Goal: Book appointment/travel/reservation

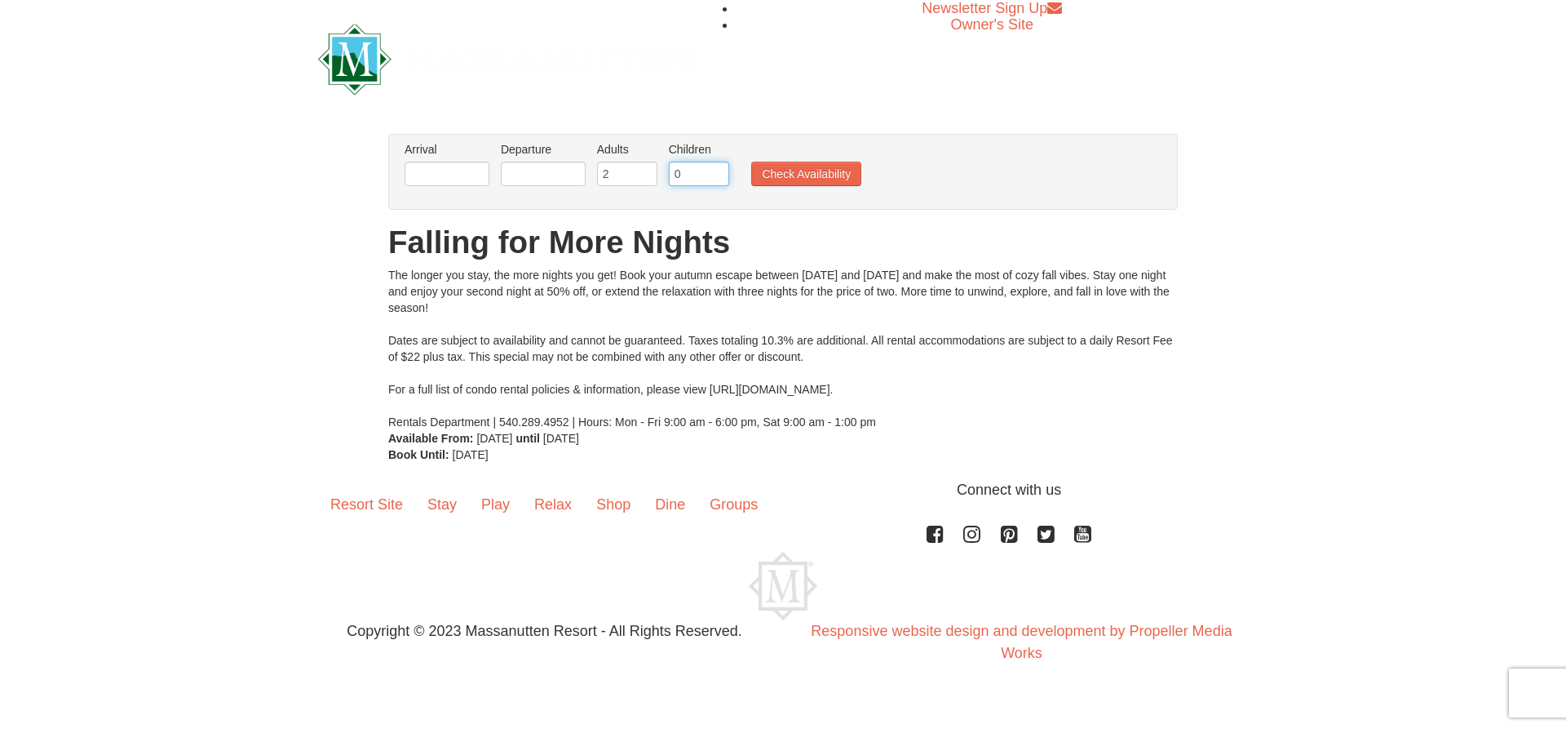
click at [718, 179] on input "0" at bounding box center [699, 174] width 60 height 24
type input "1"
click at [712, 166] on input "1" at bounding box center [699, 174] width 60 height 24
click at [461, 179] on input "text" at bounding box center [447, 174] width 85 height 24
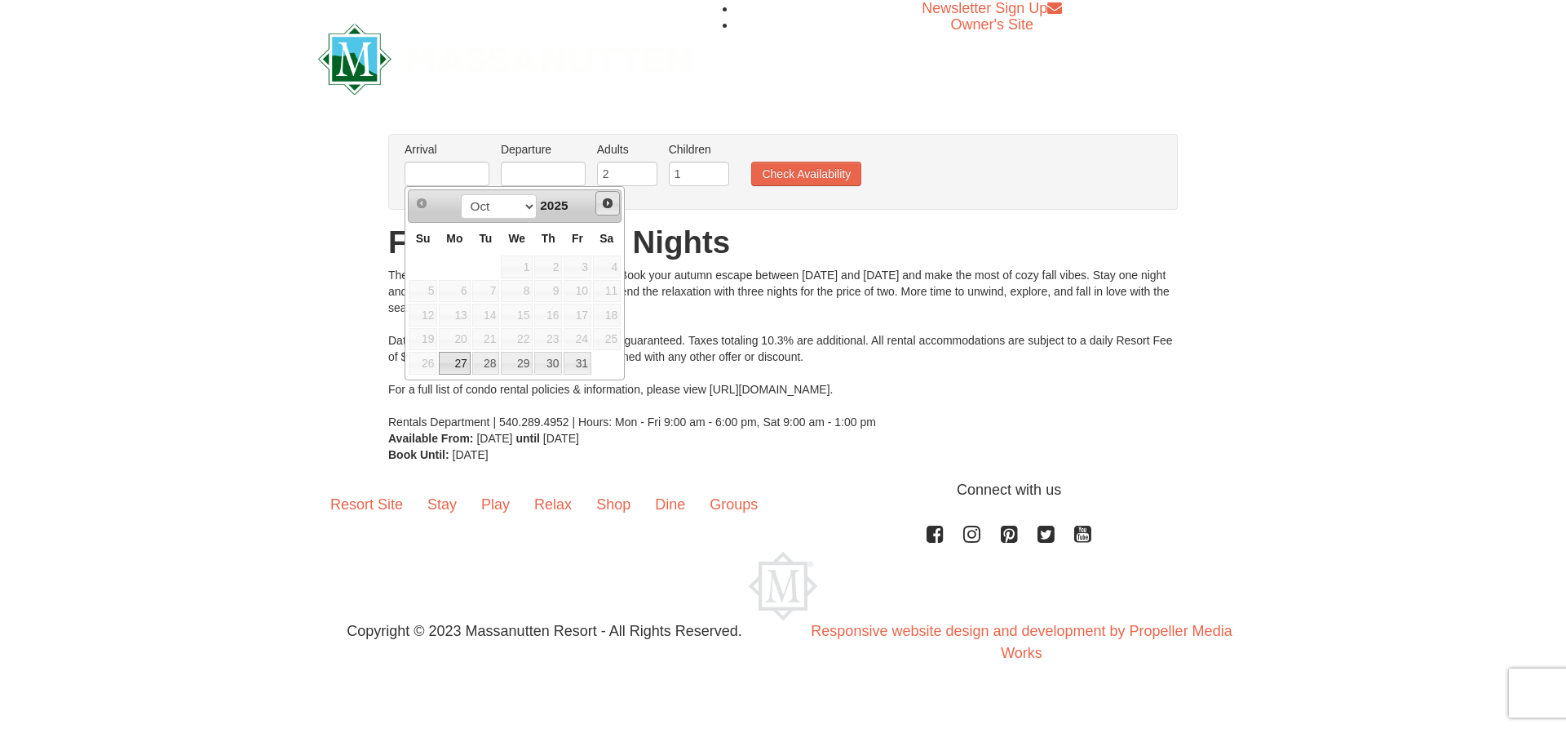
click at [606, 202] on span "Next" at bounding box center [607, 203] width 13 height 13
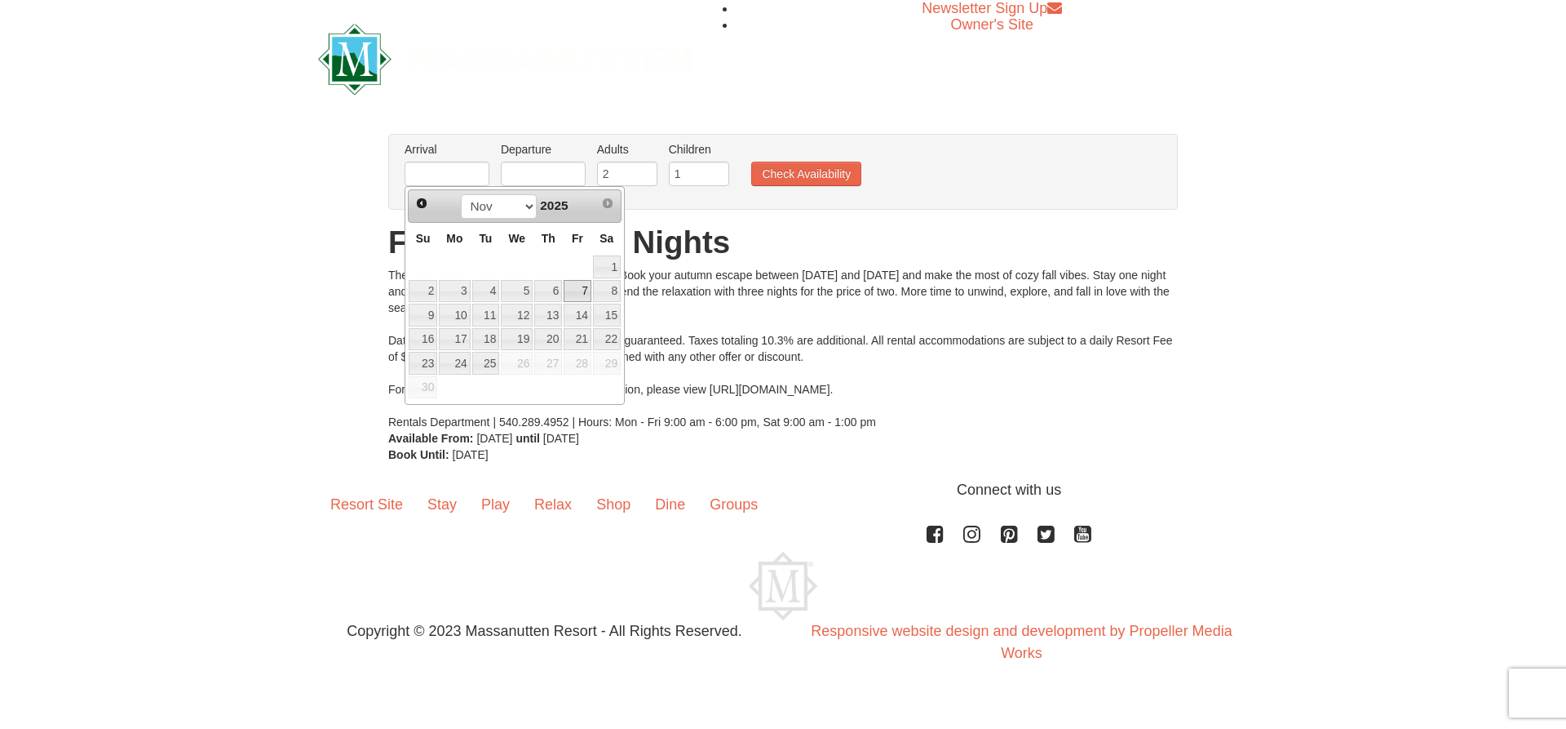
click at [584, 293] on link "7" at bounding box center [578, 291] width 28 height 23
type input "[DATE]"
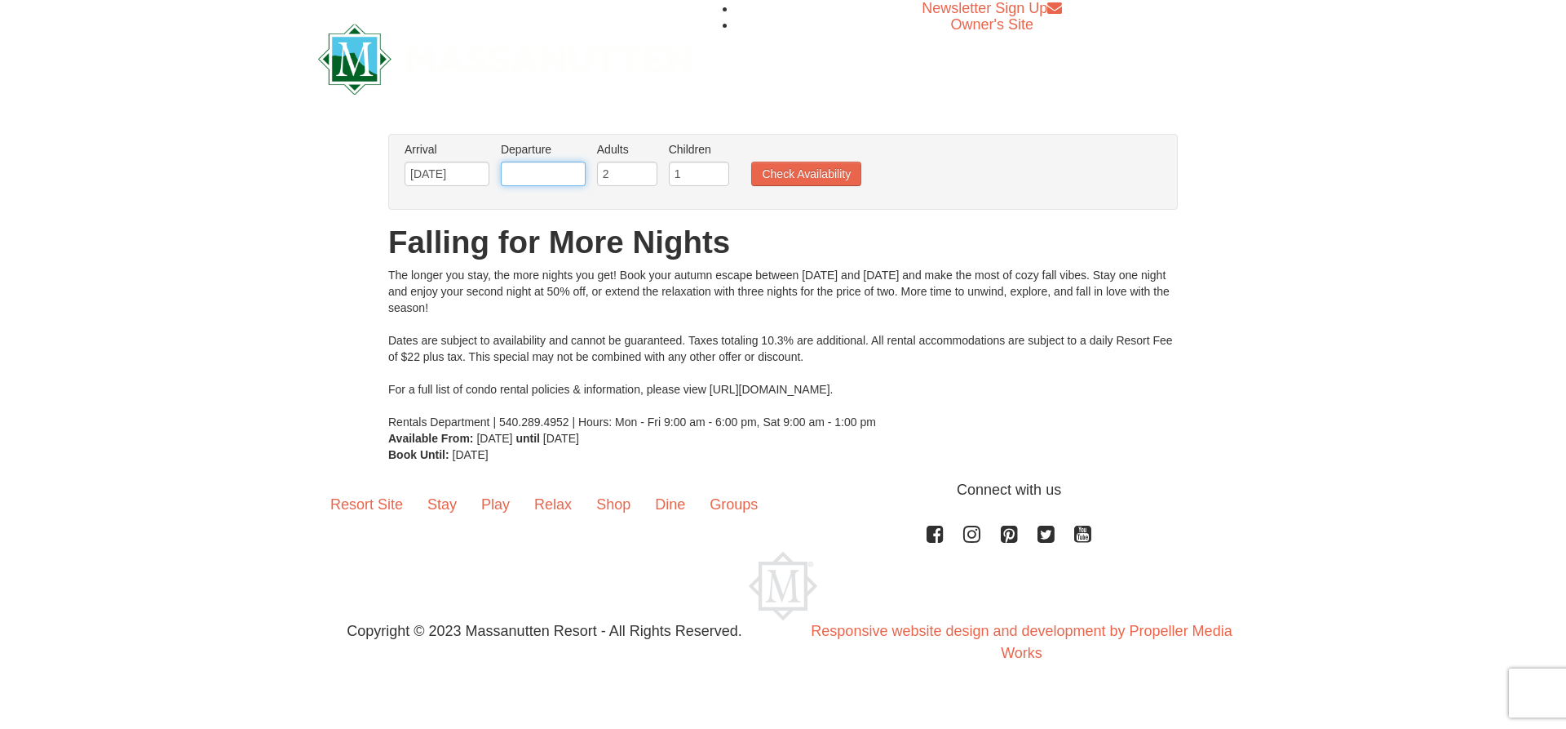
click at [558, 177] on input "text" at bounding box center [543, 174] width 85 height 24
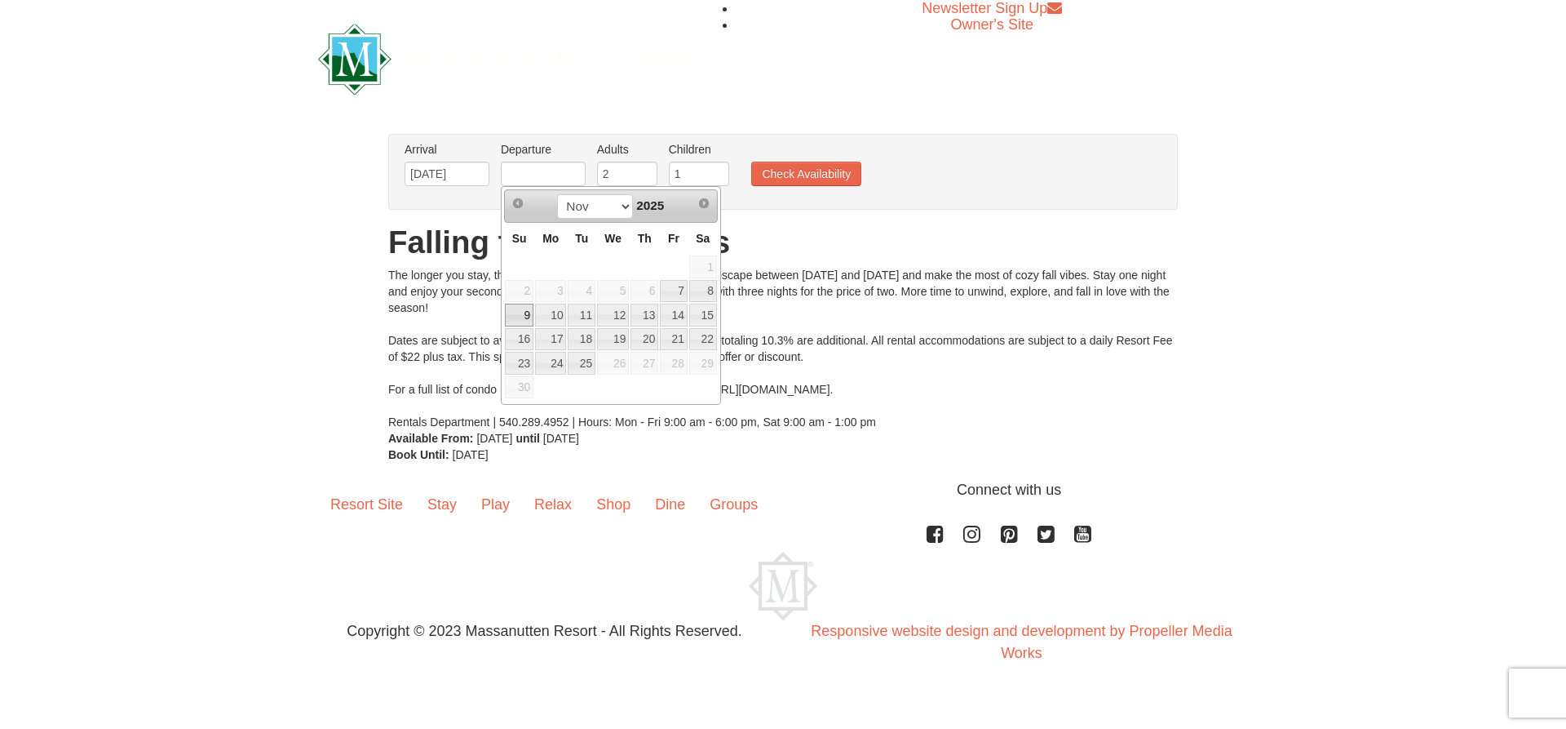
click at [518, 317] on link "9" at bounding box center [519, 314] width 29 height 23
type input "[DATE]"
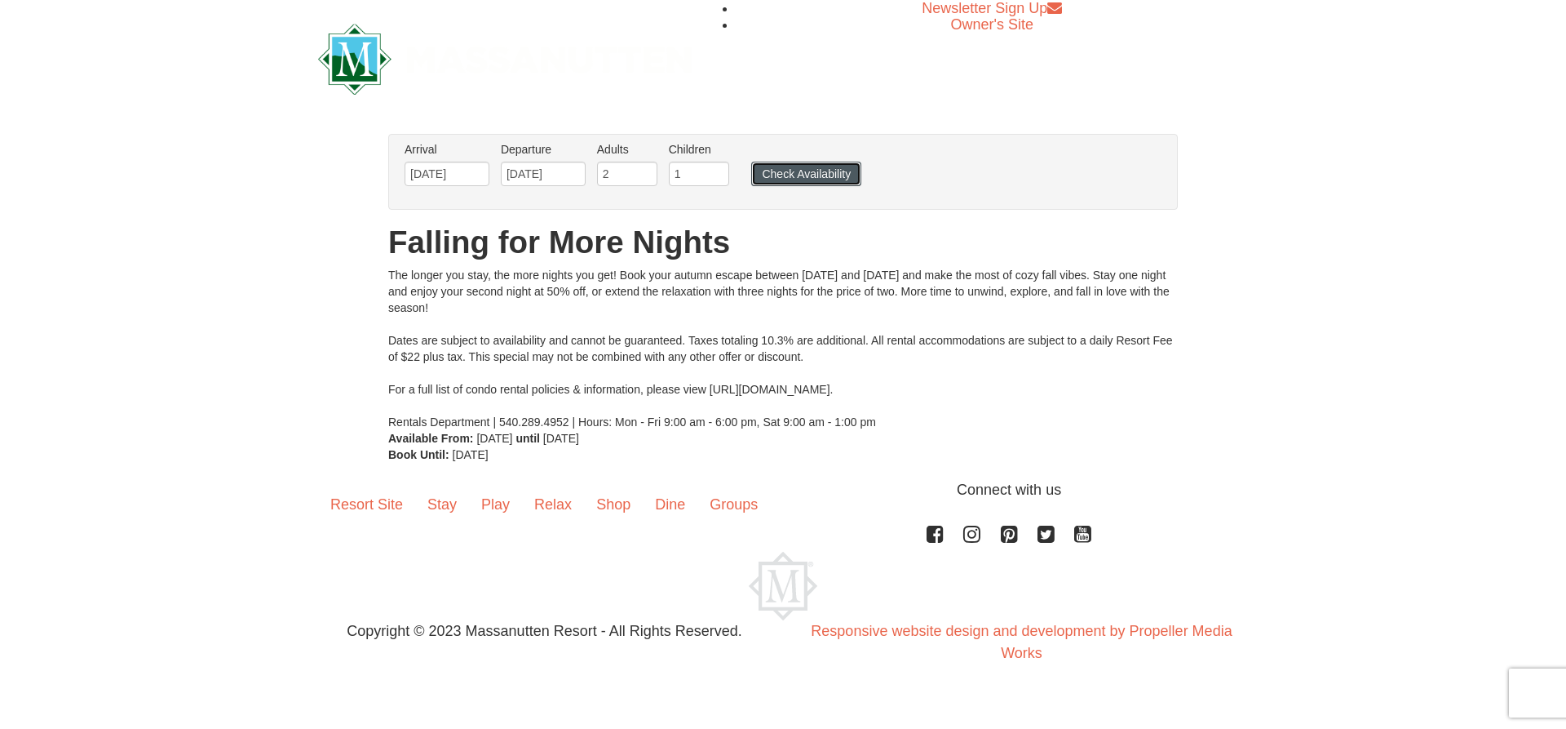
click at [803, 170] on button "Check Availability" at bounding box center [806, 174] width 110 height 24
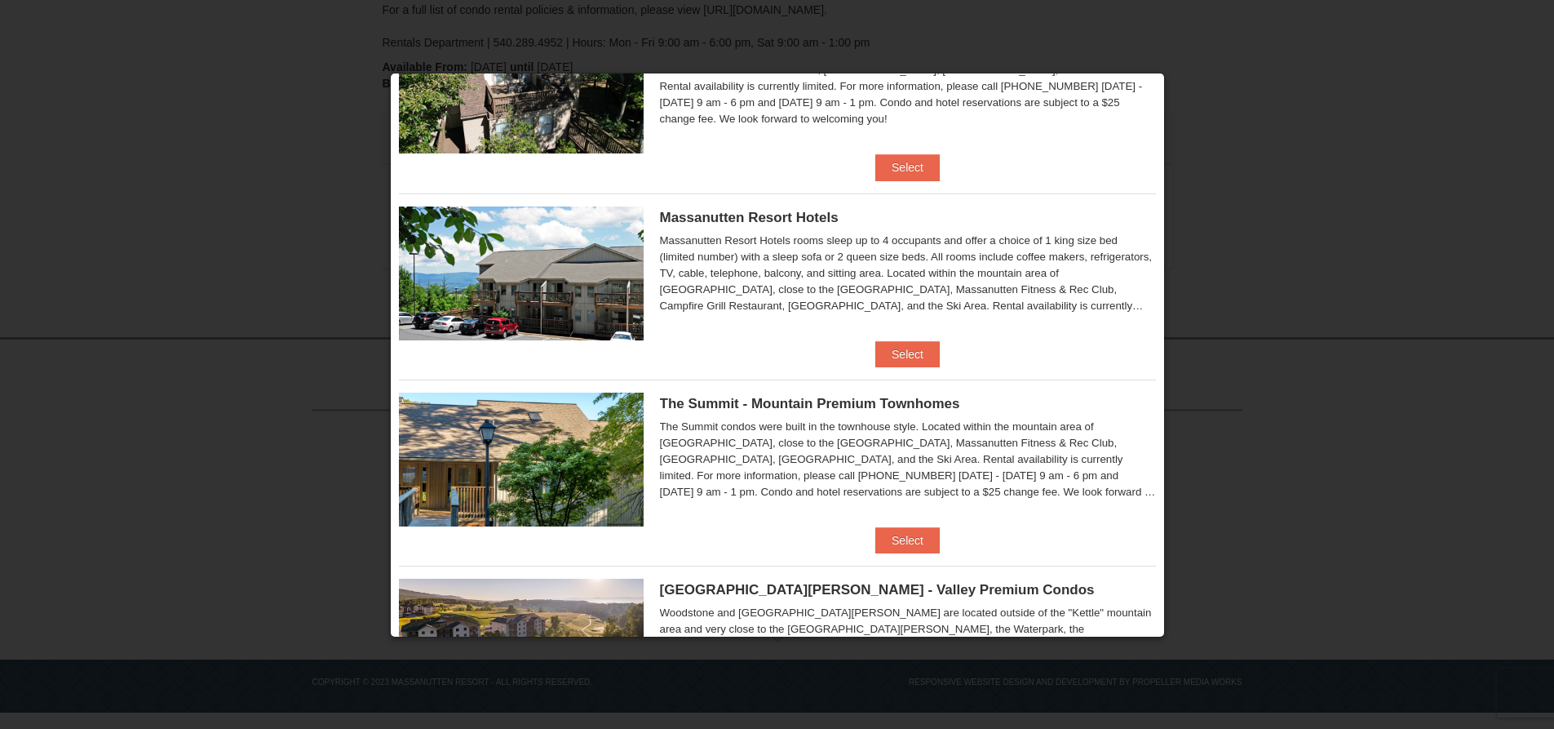
scroll to position [329, 0]
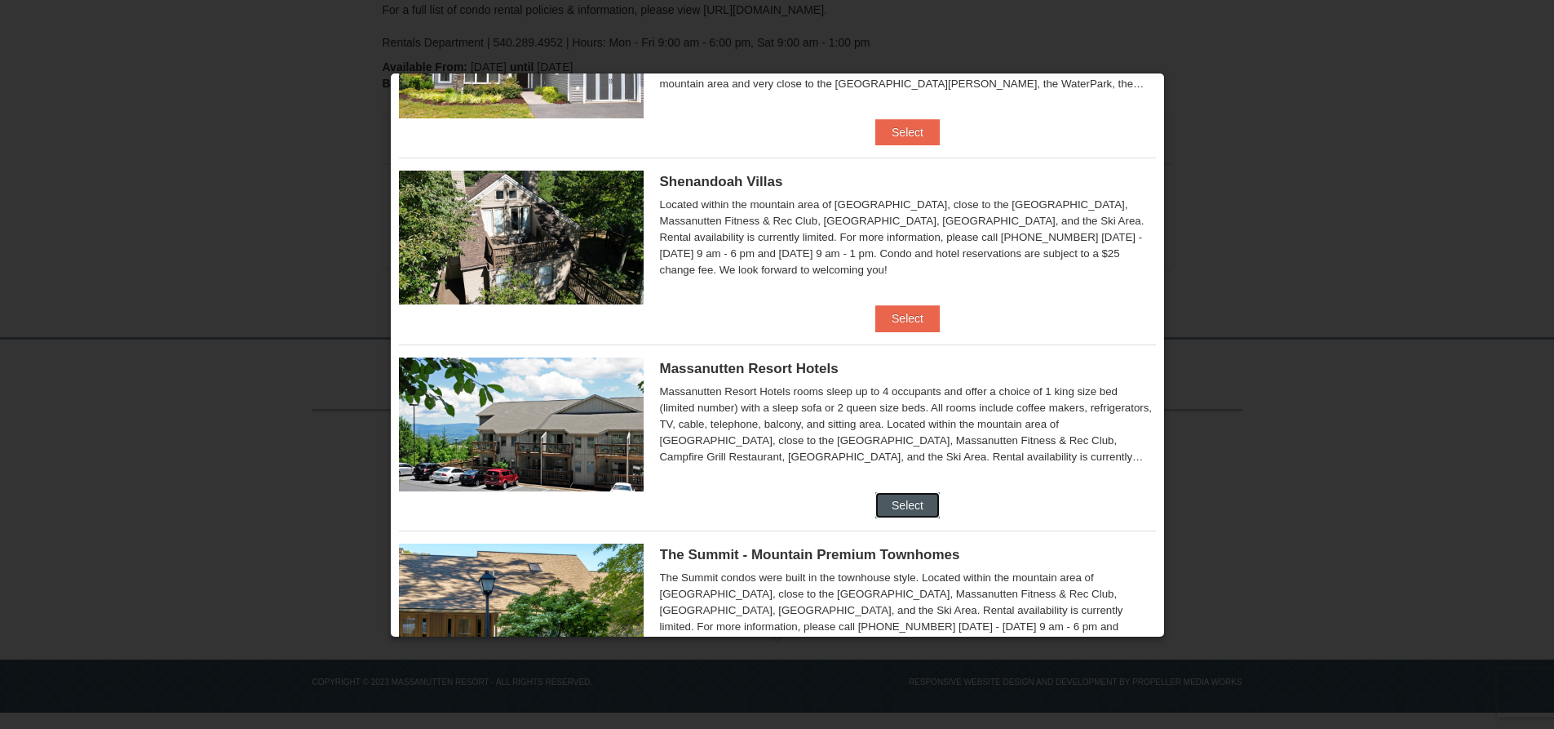
click at [904, 501] on button "Select" at bounding box center [907, 505] width 64 height 26
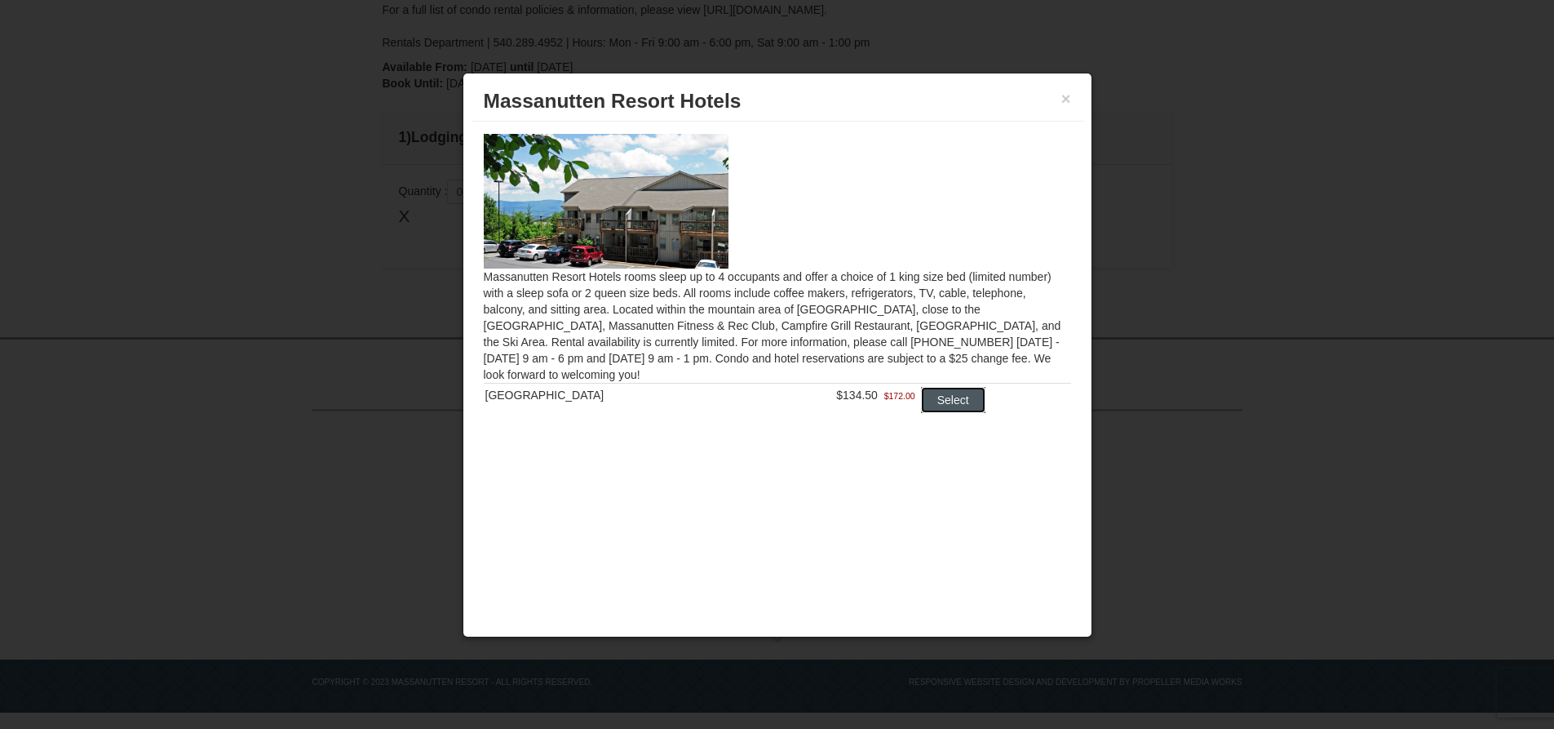
click at [941, 400] on button "Select" at bounding box center [953, 400] width 64 height 26
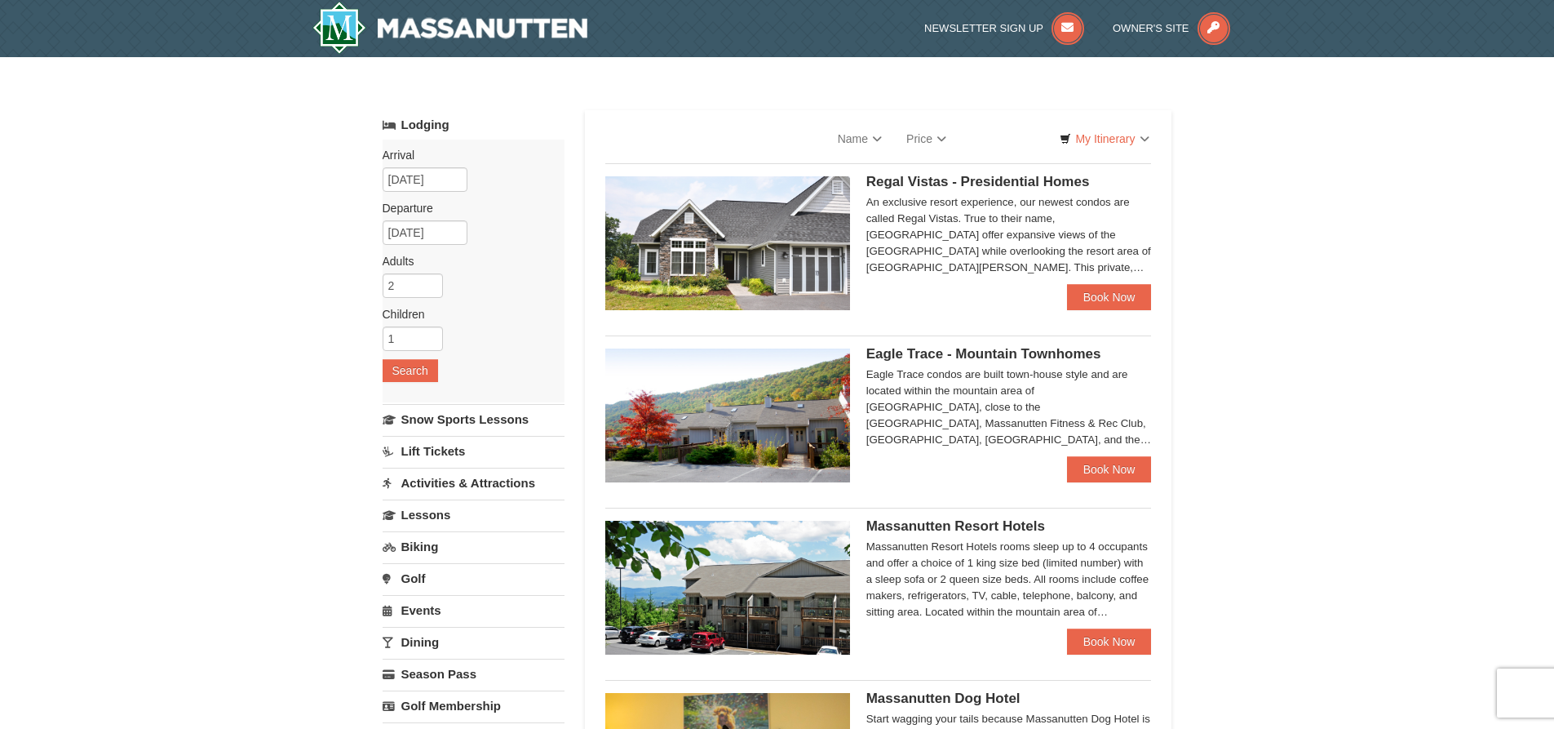
select select "10"
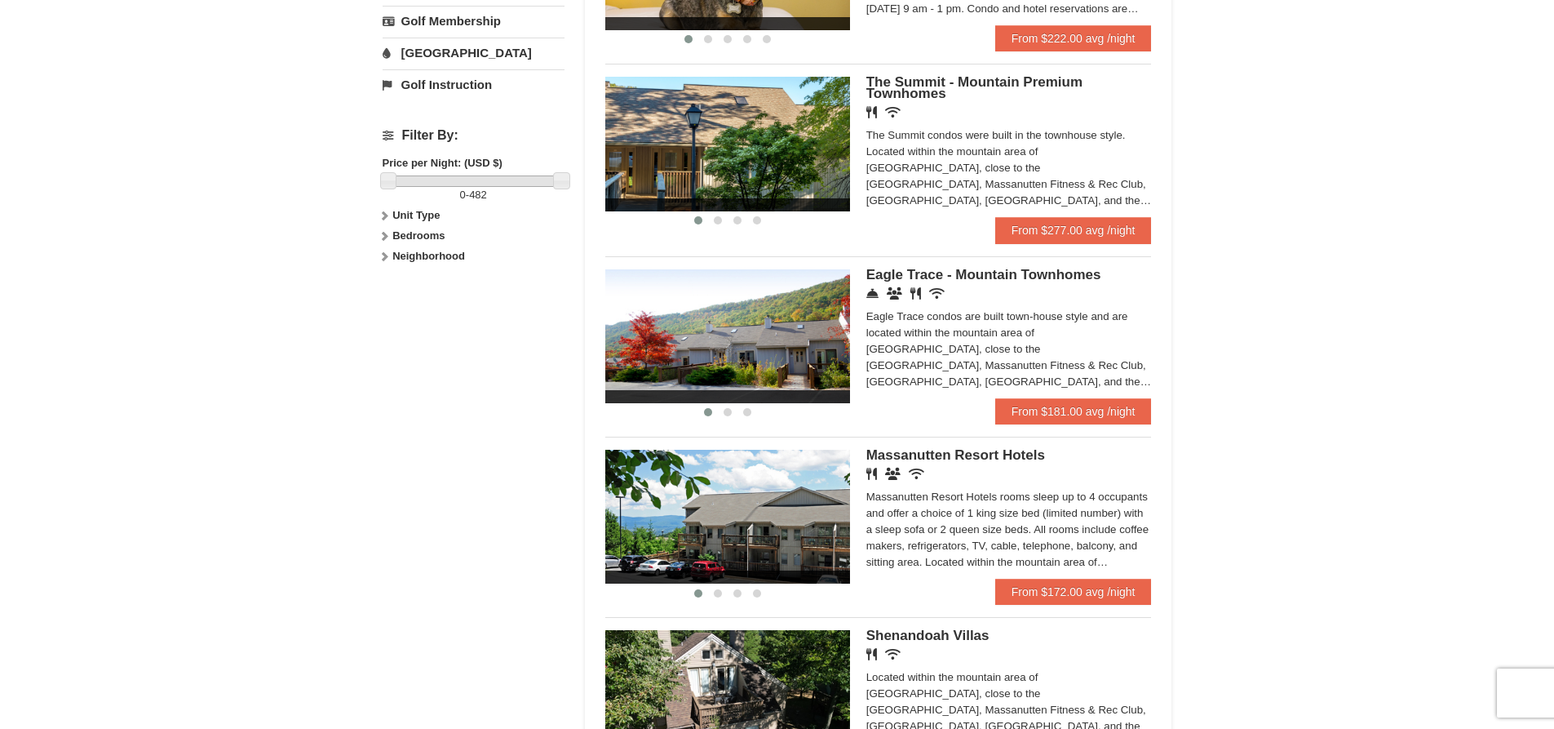
scroll to position [734, 0]
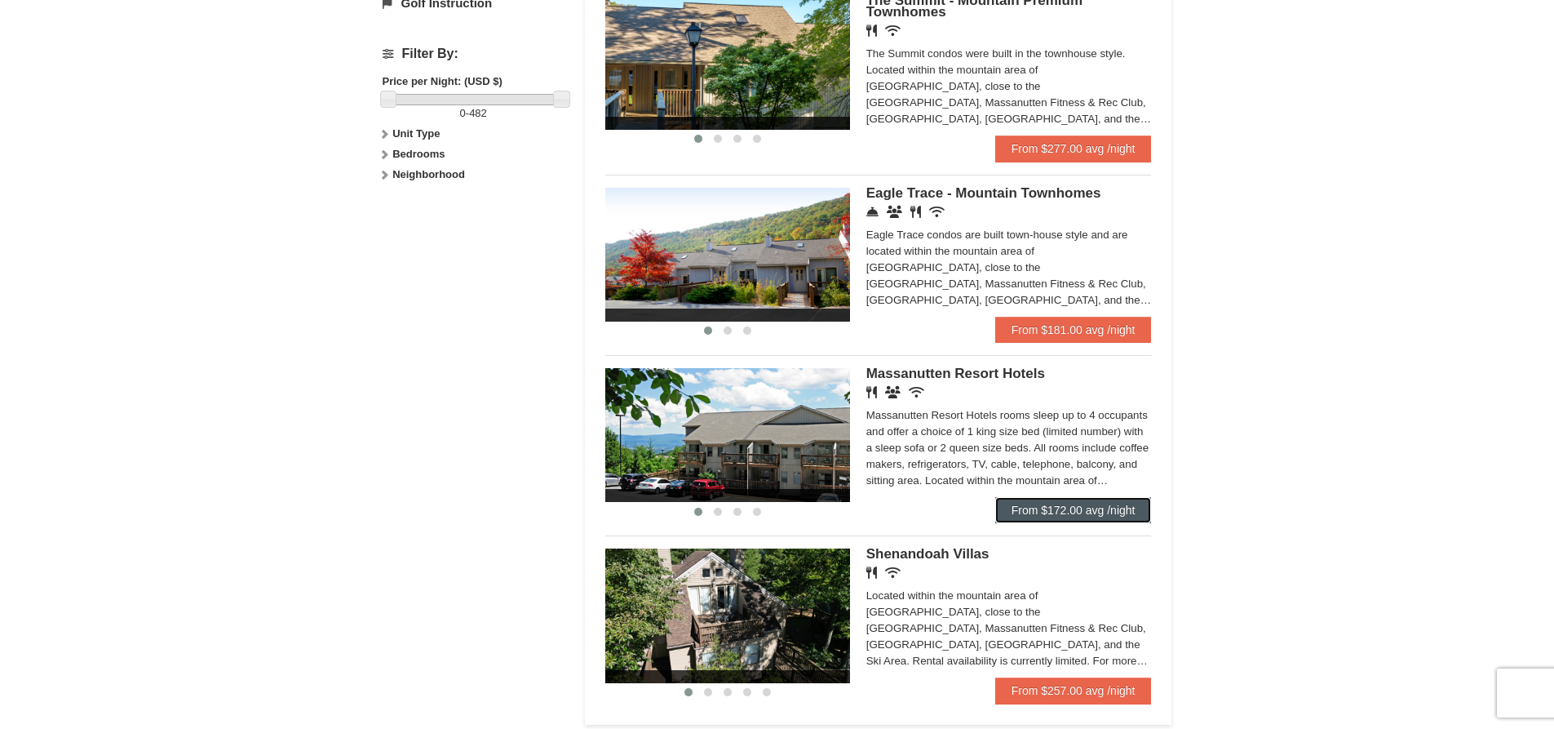
click at [1082, 500] on link "From $172.00 avg /night" at bounding box center [1073, 510] width 157 height 26
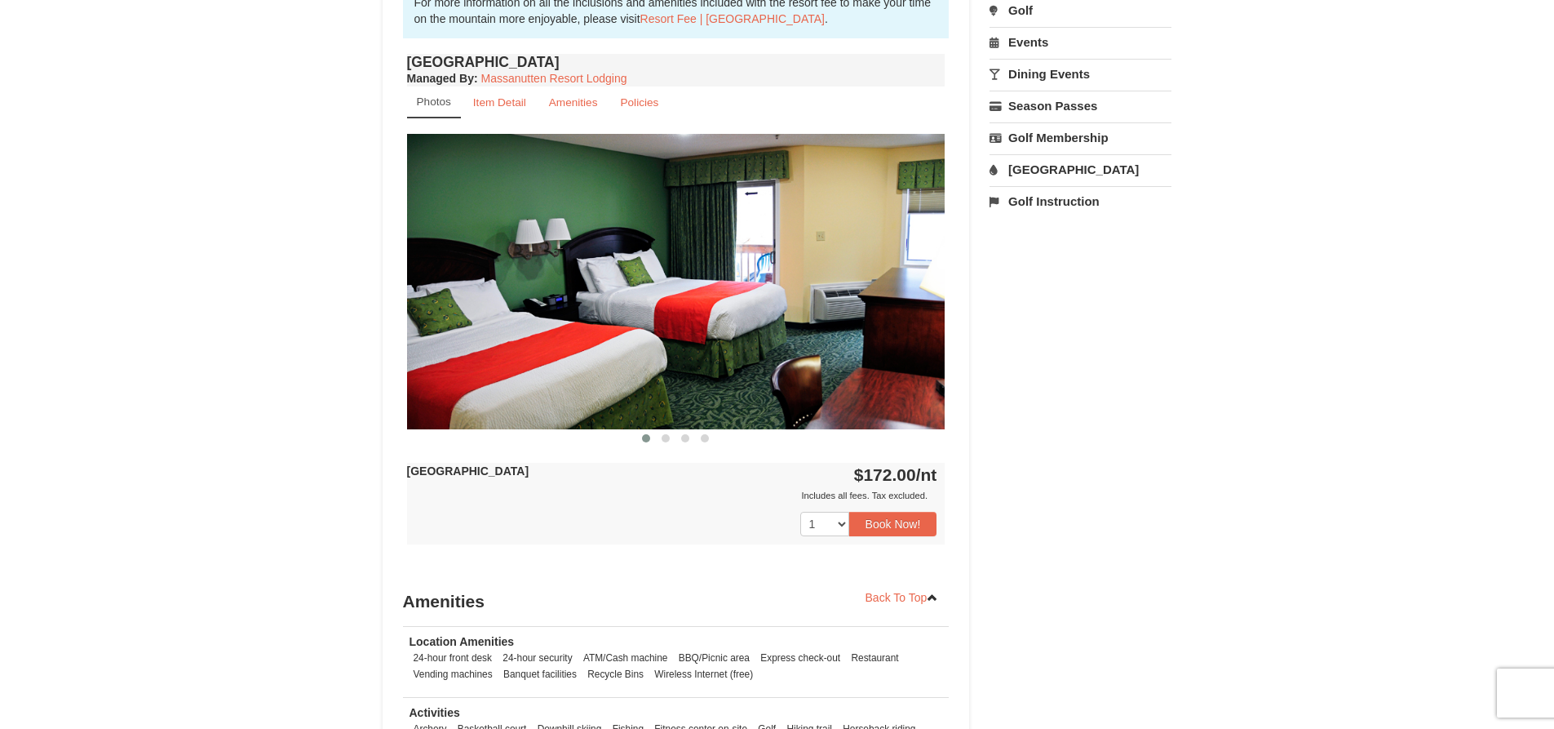
scroll to position [490, 0]
